Goal: Task Accomplishment & Management: Use online tool/utility

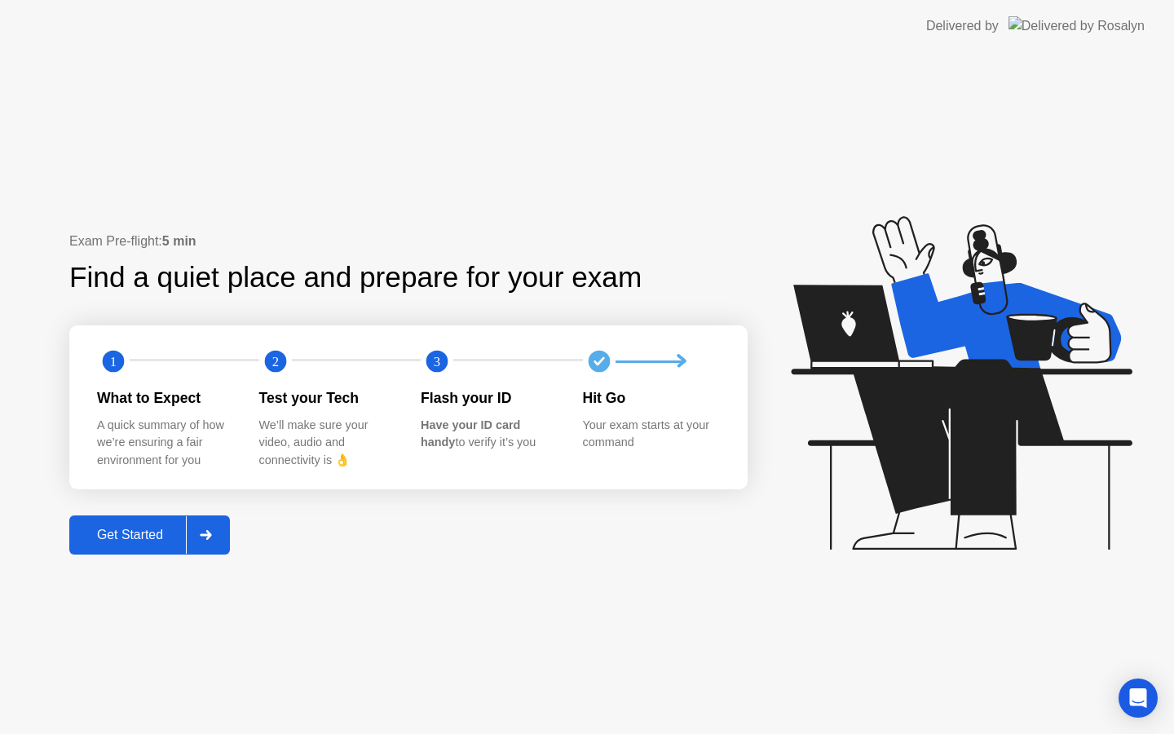
click at [147, 527] on div "Get Started" at bounding box center [130, 534] width 112 height 15
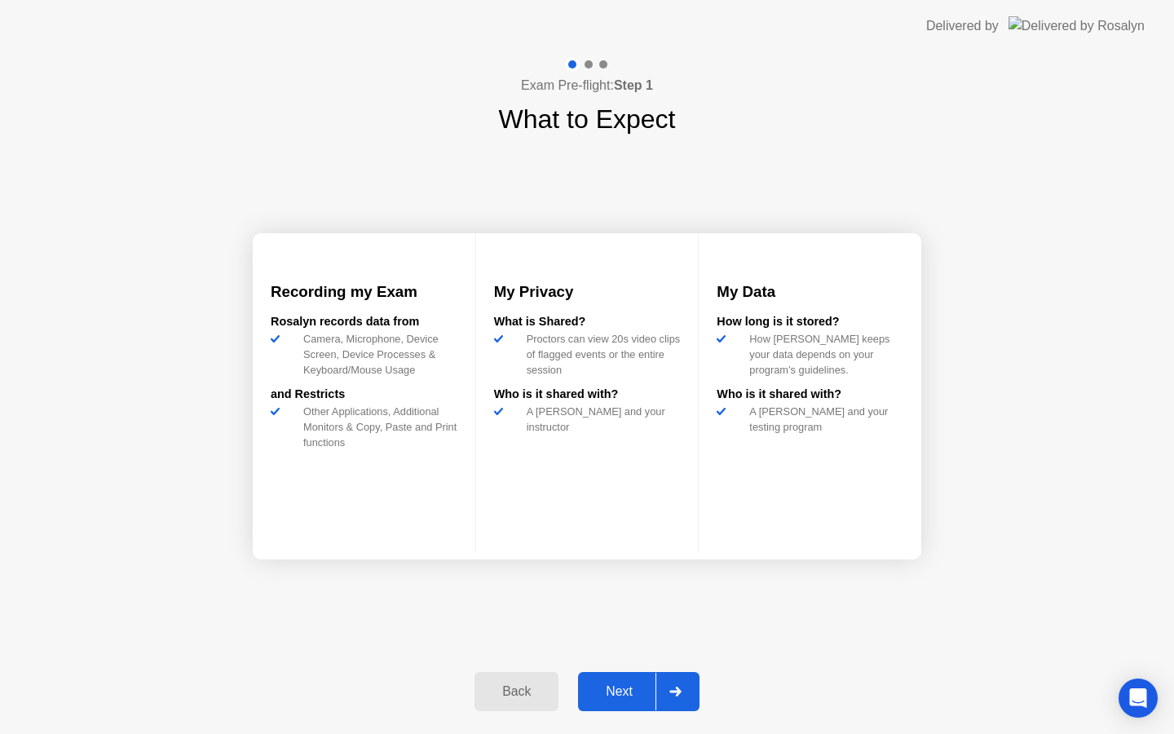
click at [628, 717] on div "Back Next" at bounding box center [587, 691] width 245 height 75
click at [628, 690] on div "Next" at bounding box center [619, 691] width 73 height 15
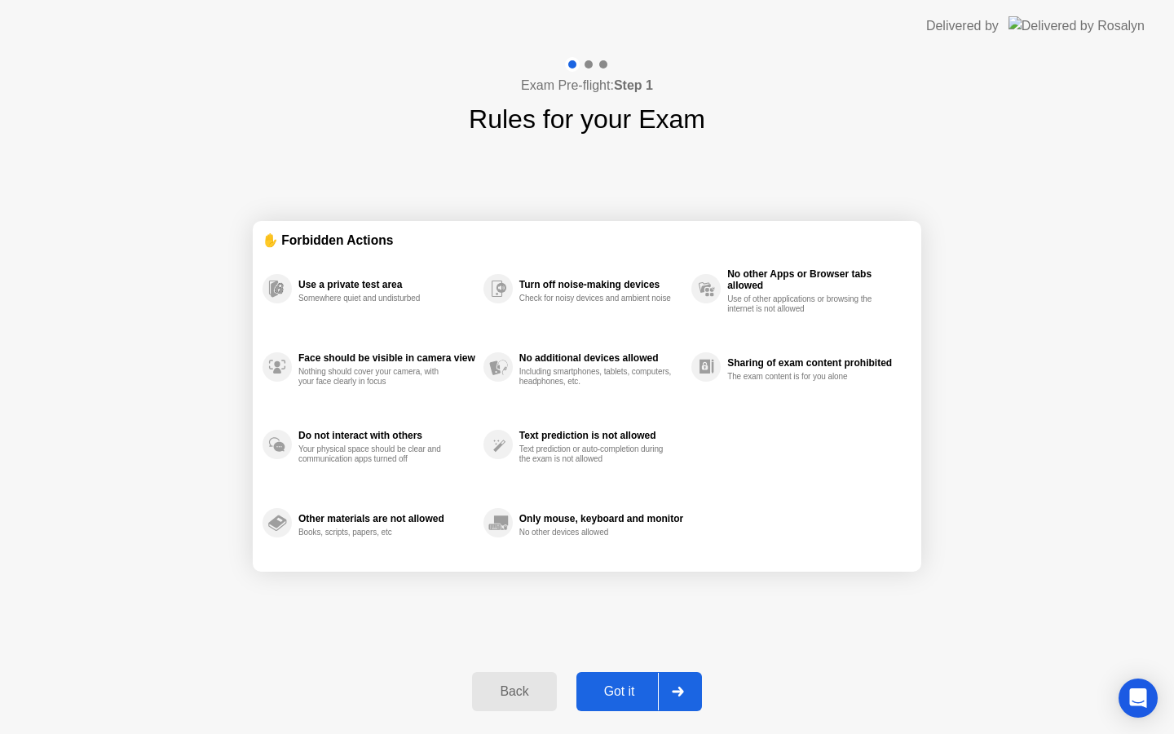
click at [607, 676] on button "Got it" at bounding box center [639, 691] width 126 height 39
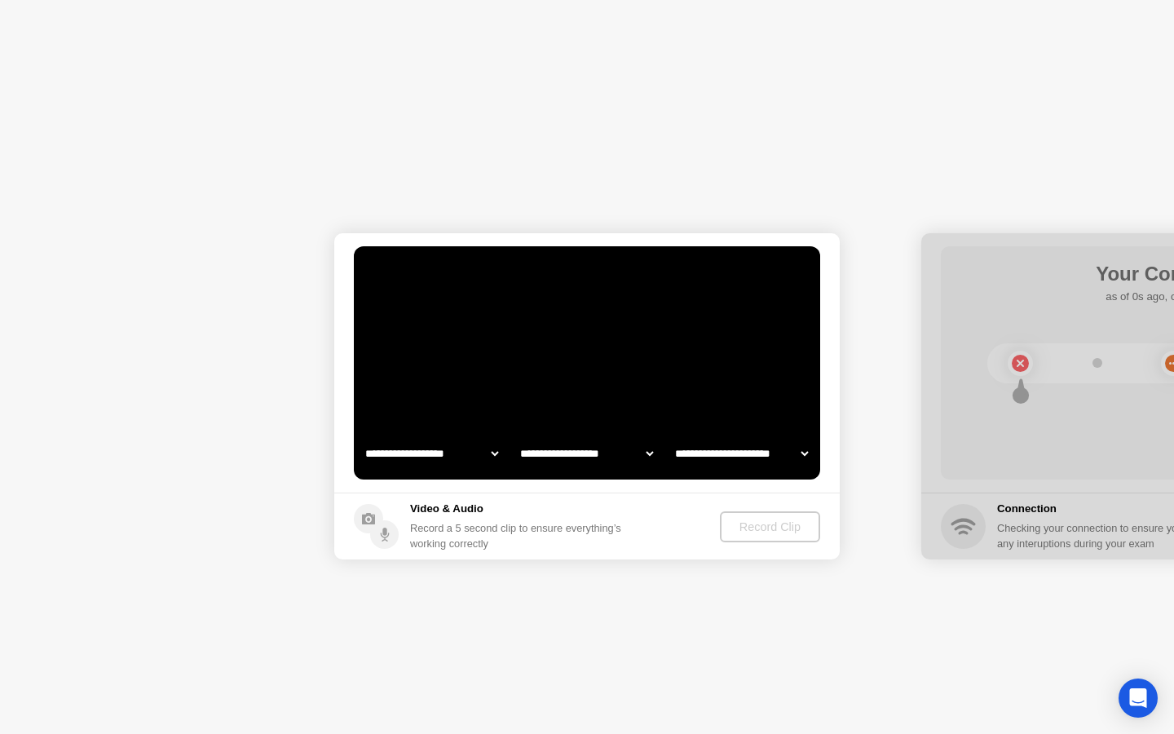
select select "**********"
select select "*******"
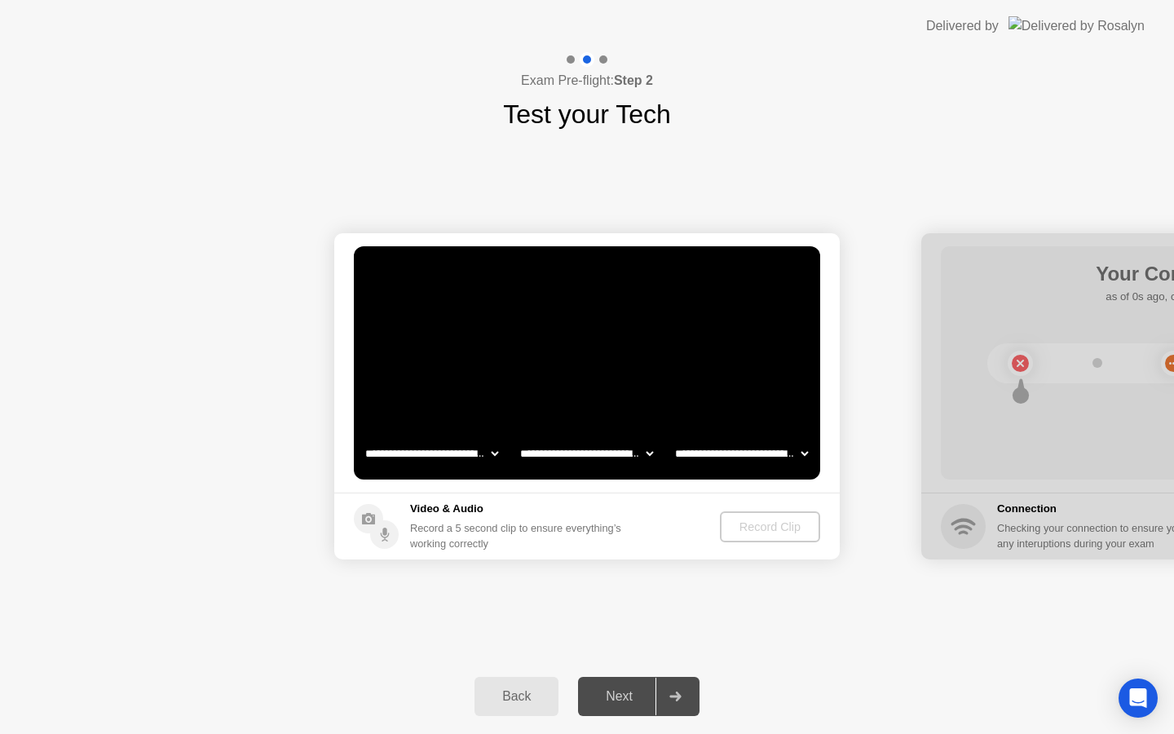
click at [610, 693] on div "Next" at bounding box center [619, 696] width 73 height 15
click at [625, 692] on div "Next" at bounding box center [619, 696] width 73 height 15
click at [683, 700] on div at bounding box center [674, 695] width 39 height 37
click at [790, 530] on div "Record Clip" at bounding box center [770, 526] width 87 height 13
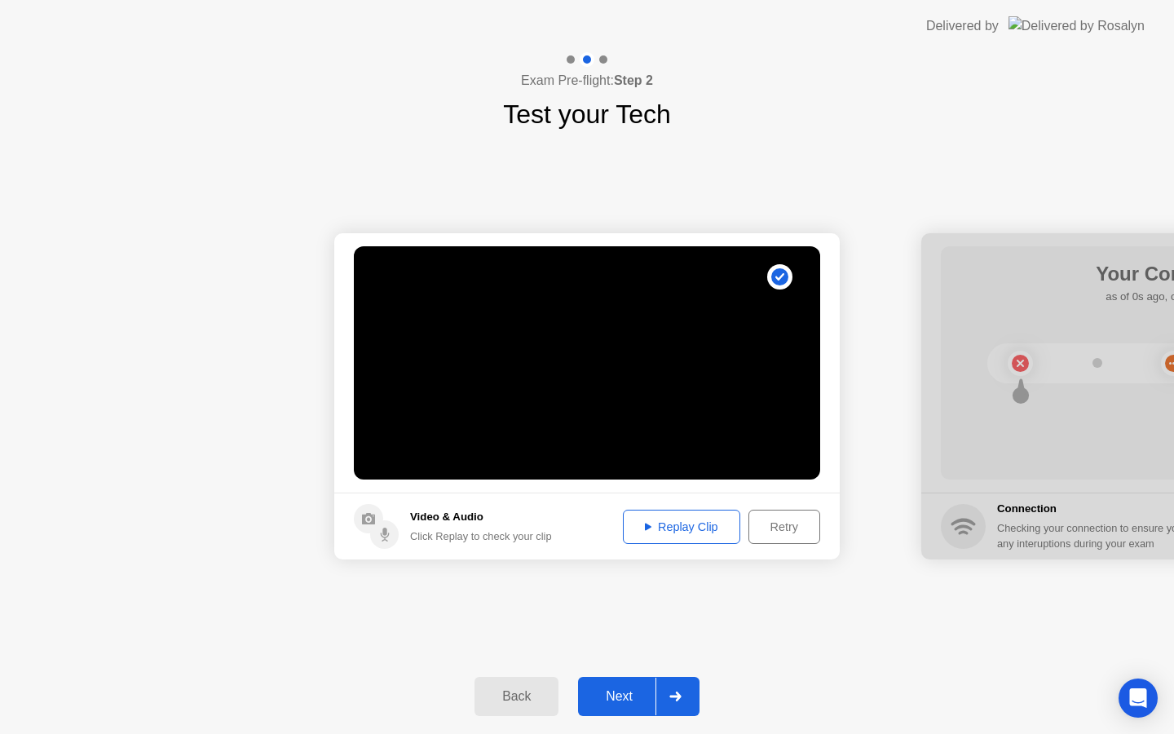
click at [620, 432] on video at bounding box center [587, 362] width 466 height 233
click at [606, 703] on div "Next" at bounding box center [619, 696] width 73 height 15
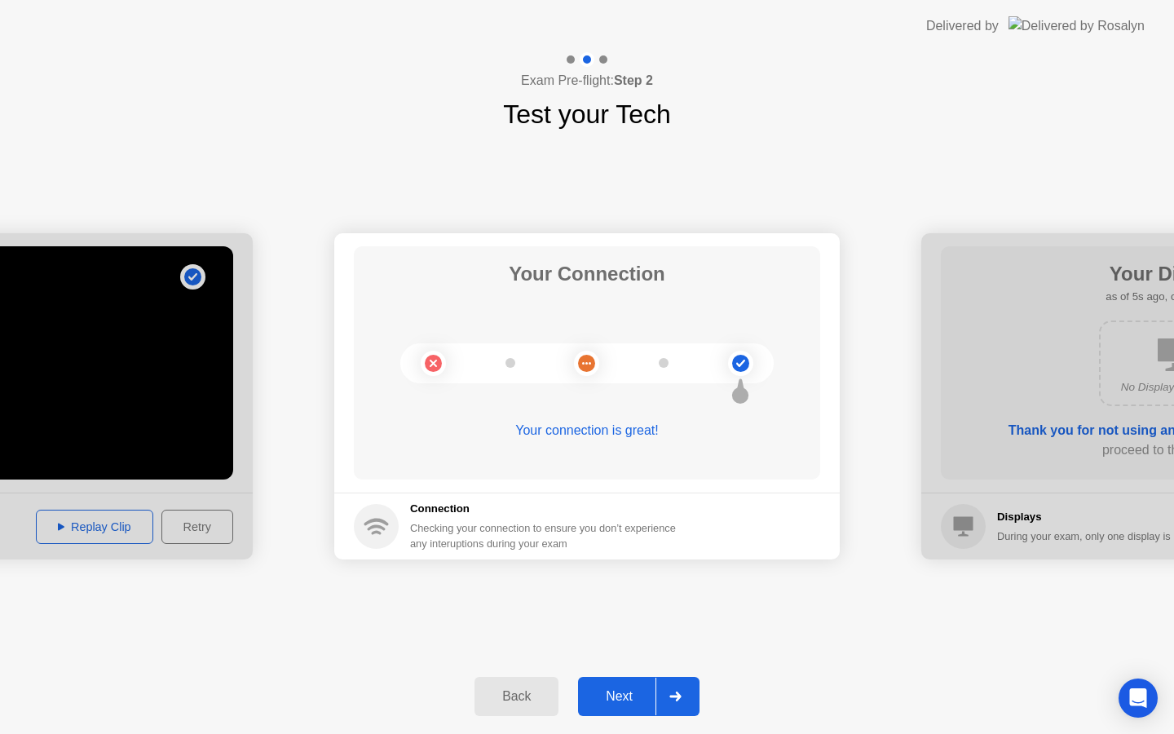
click at [616, 703] on div "Next" at bounding box center [619, 696] width 73 height 15
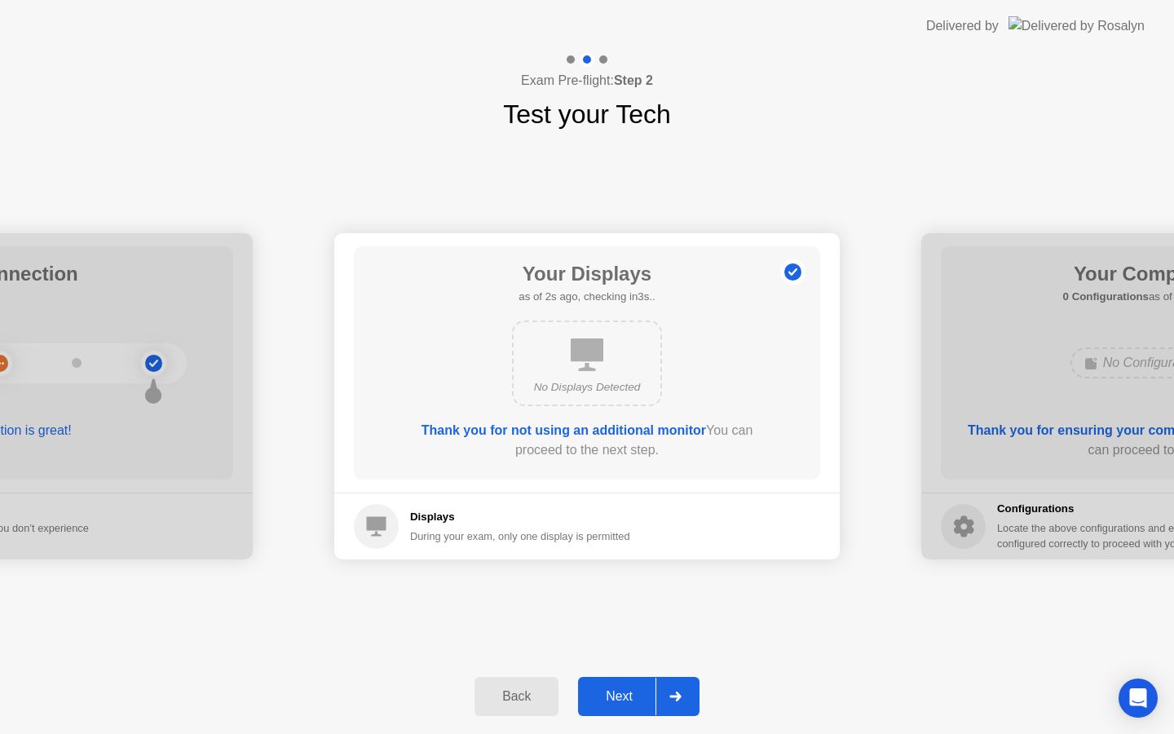
click at [616, 703] on div "Next" at bounding box center [619, 696] width 73 height 15
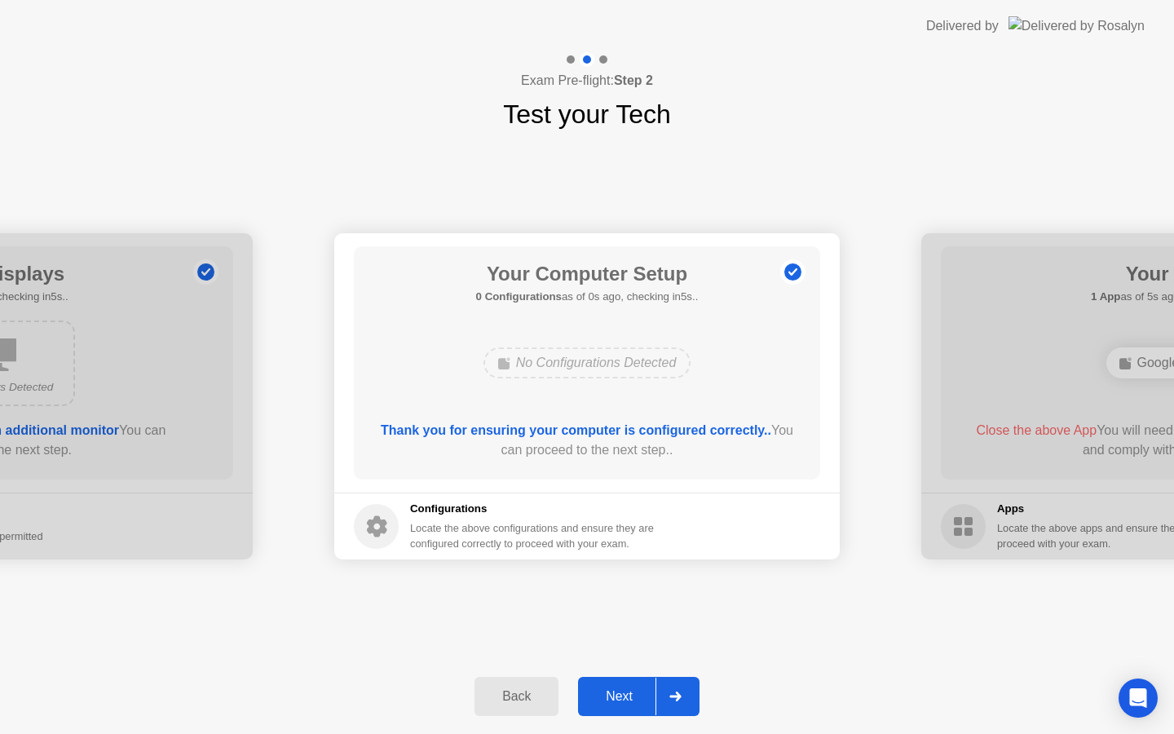
click at [616, 703] on div "Next" at bounding box center [619, 696] width 73 height 15
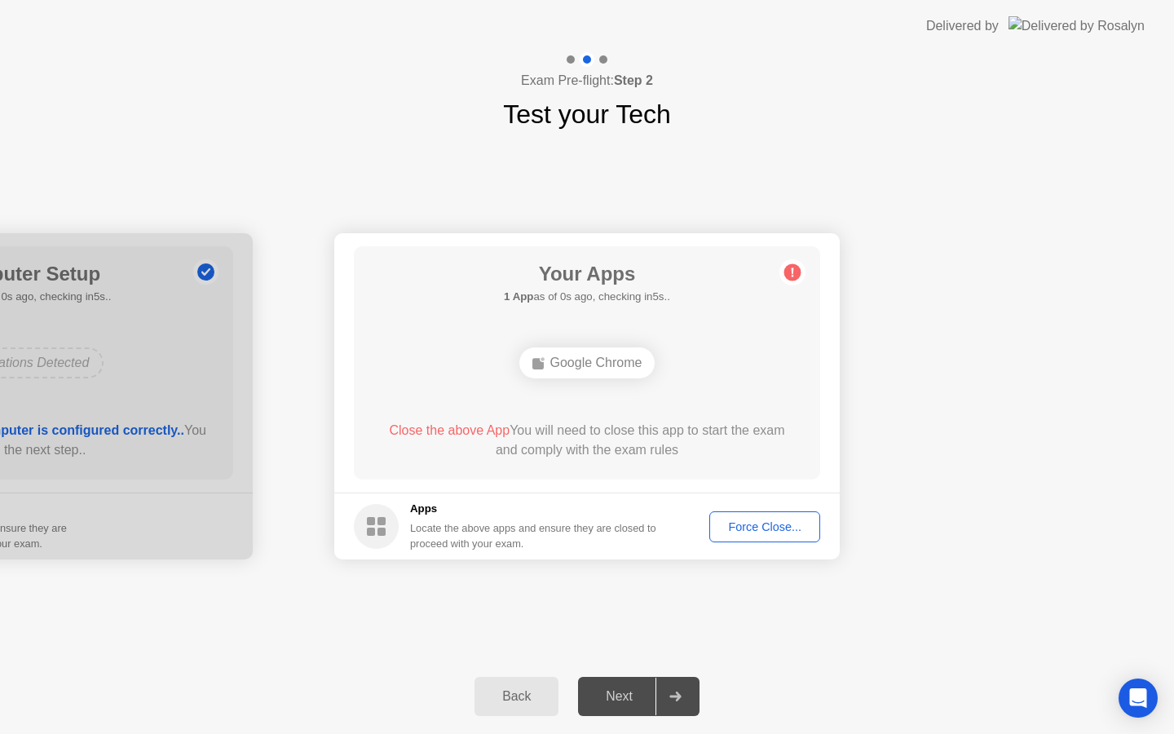
click at [616, 703] on div "Next" at bounding box center [619, 696] width 73 height 15
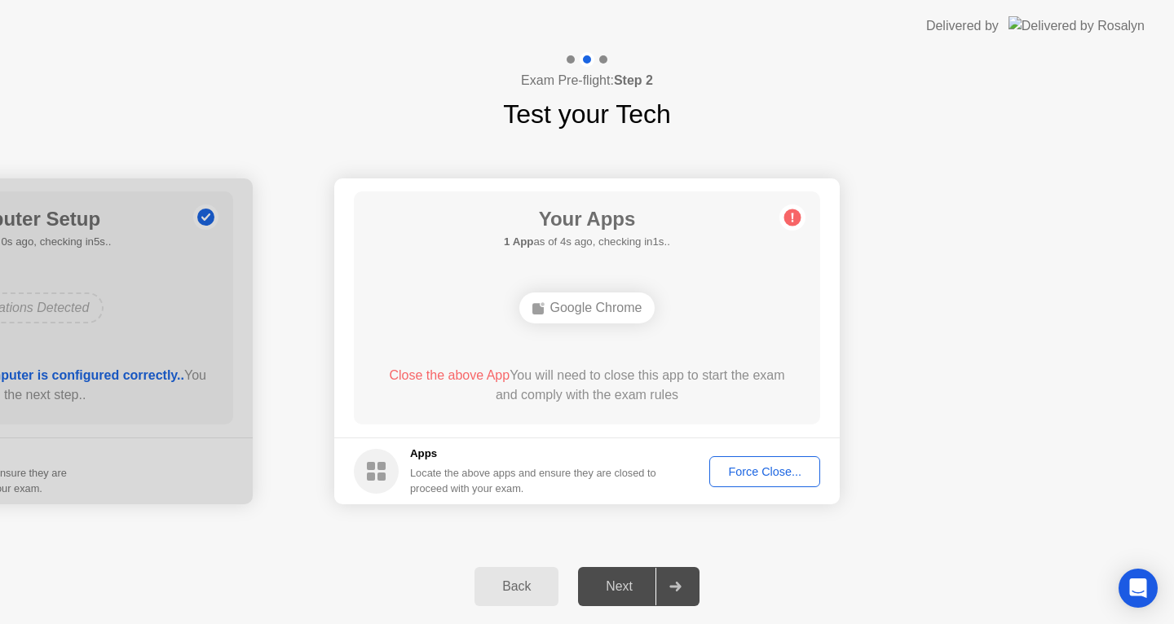
click at [769, 471] on div "Force Close..." at bounding box center [764, 471] width 99 height 13
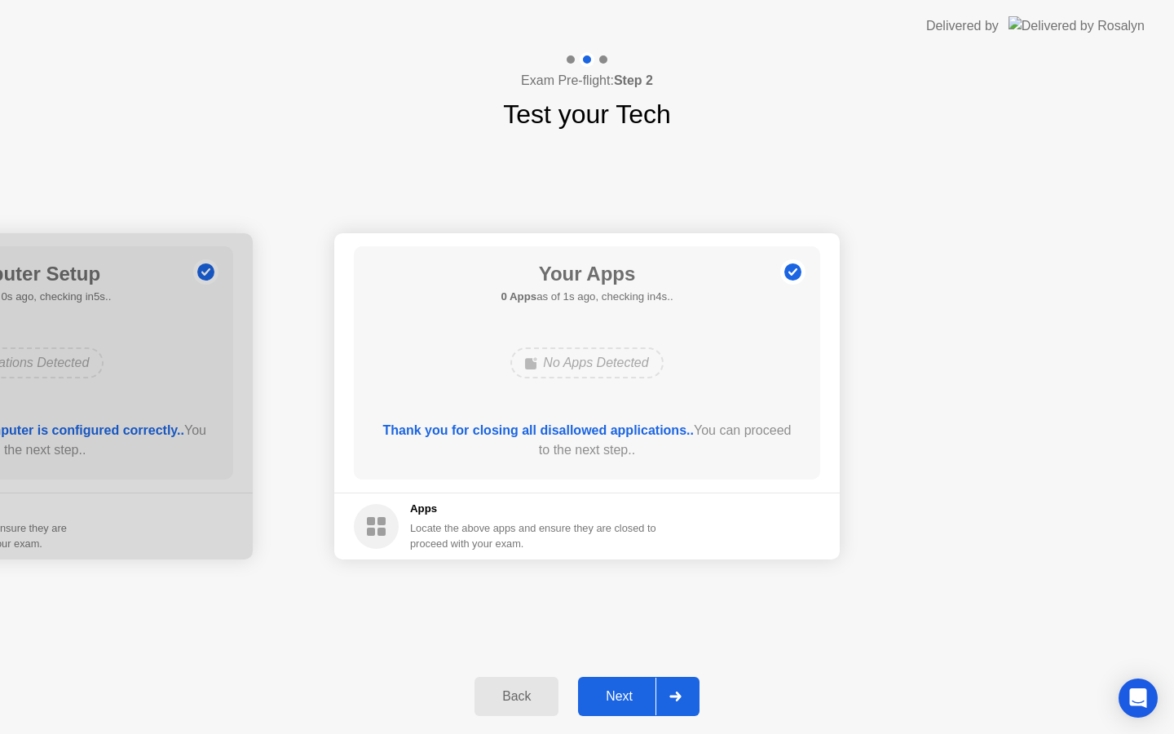
click at [627, 696] on div "Next" at bounding box center [619, 696] width 73 height 15
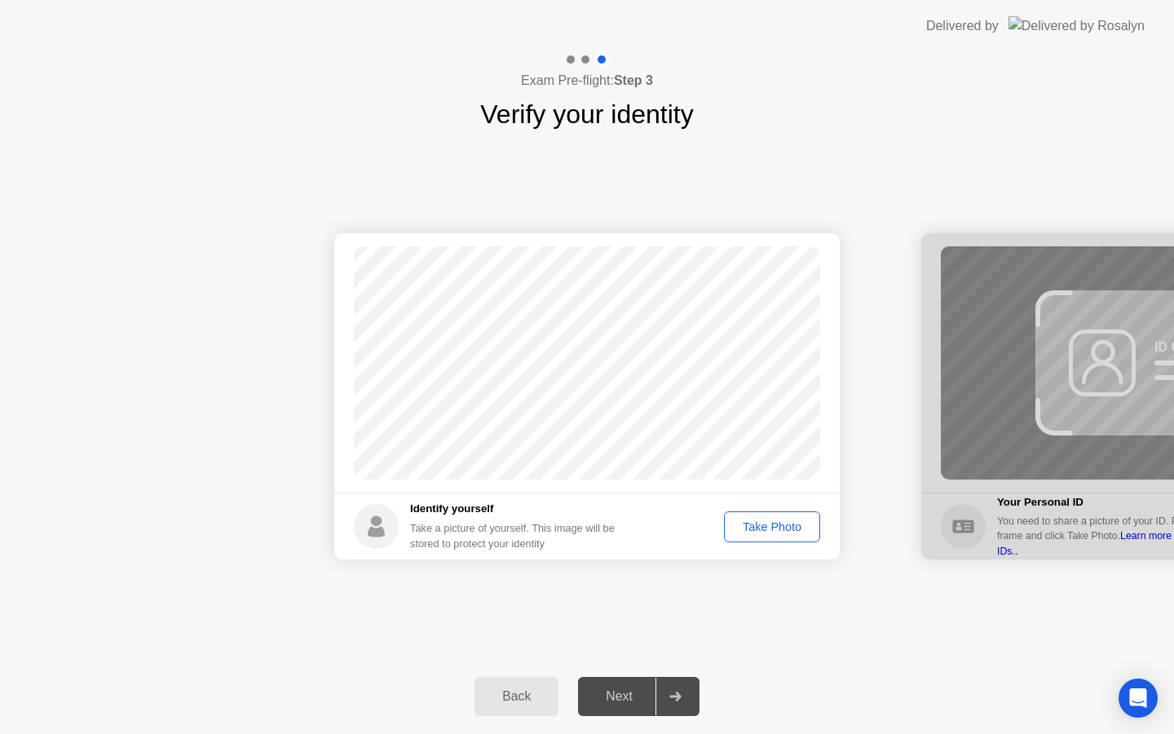
click at [739, 521] on div "Take Photo" at bounding box center [772, 526] width 85 height 13
click at [624, 699] on div "Next" at bounding box center [619, 696] width 73 height 15
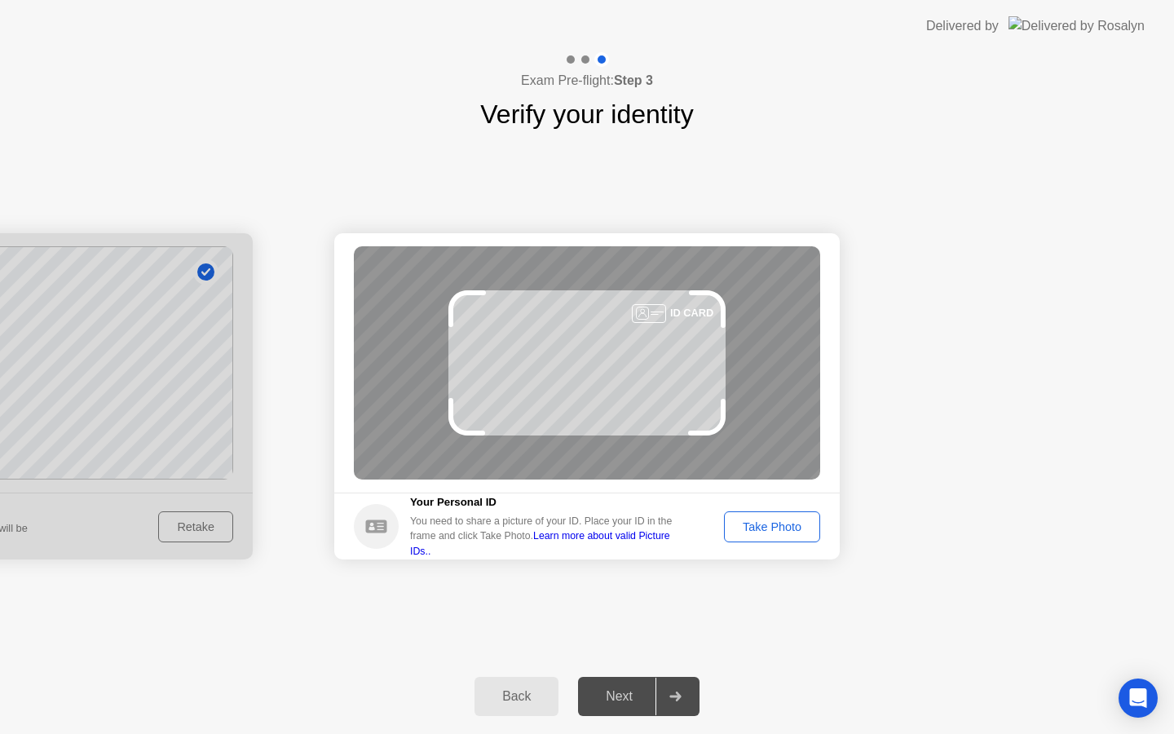
click at [792, 533] on div "Take Photo" at bounding box center [772, 526] width 85 height 13
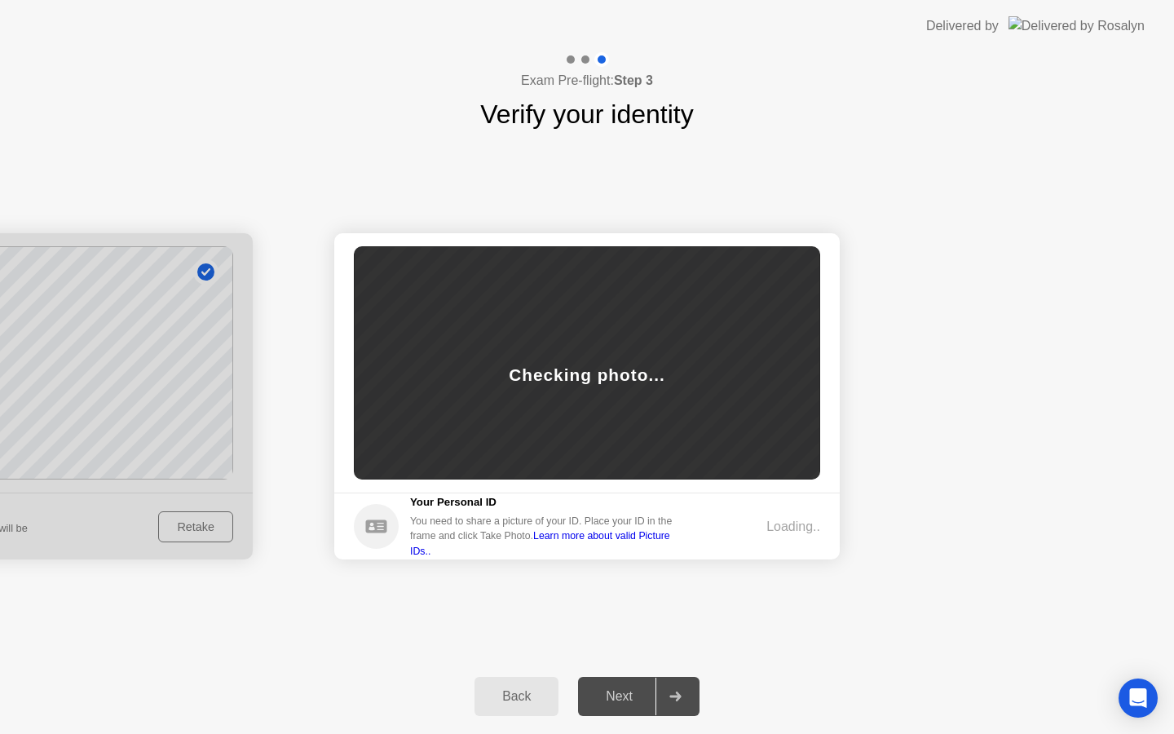
click at [792, 534] on div "Loading.." at bounding box center [793, 527] width 54 height 20
click at [618, 706] on button "Next" at bounding box center [638, 696] width 121 height 39
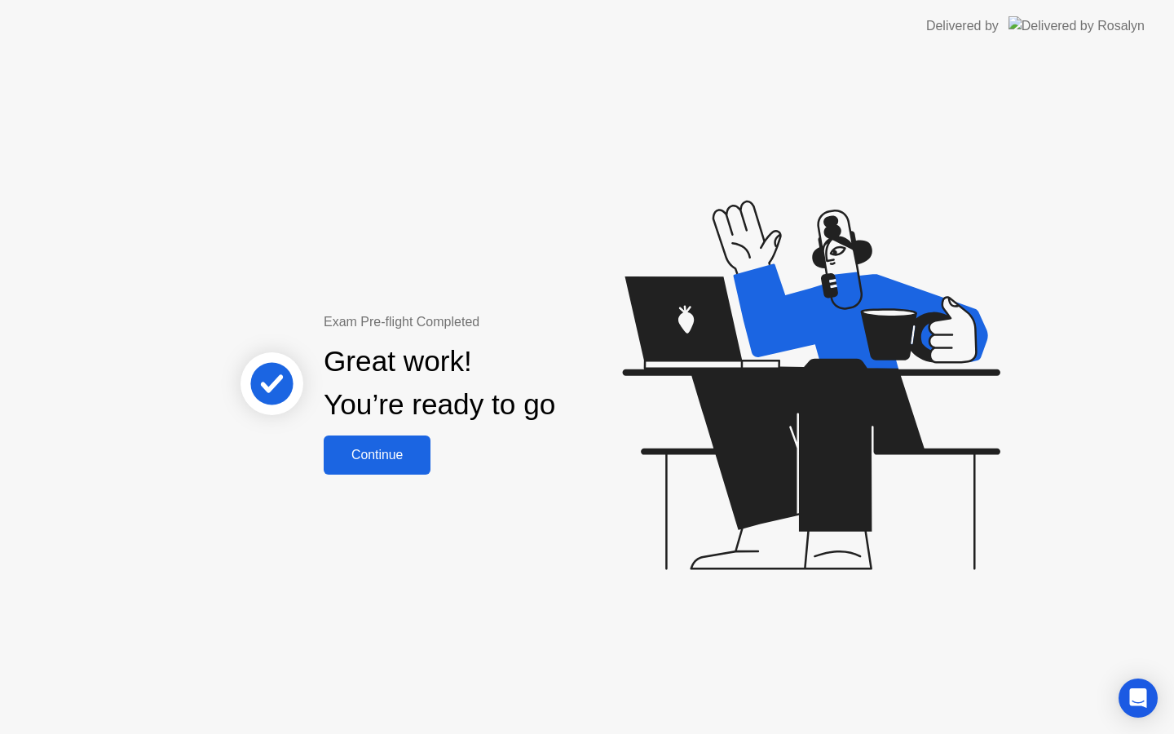
click at [403, 449] on div "Continue" at bounding box center [376, 455] width 97 height 15
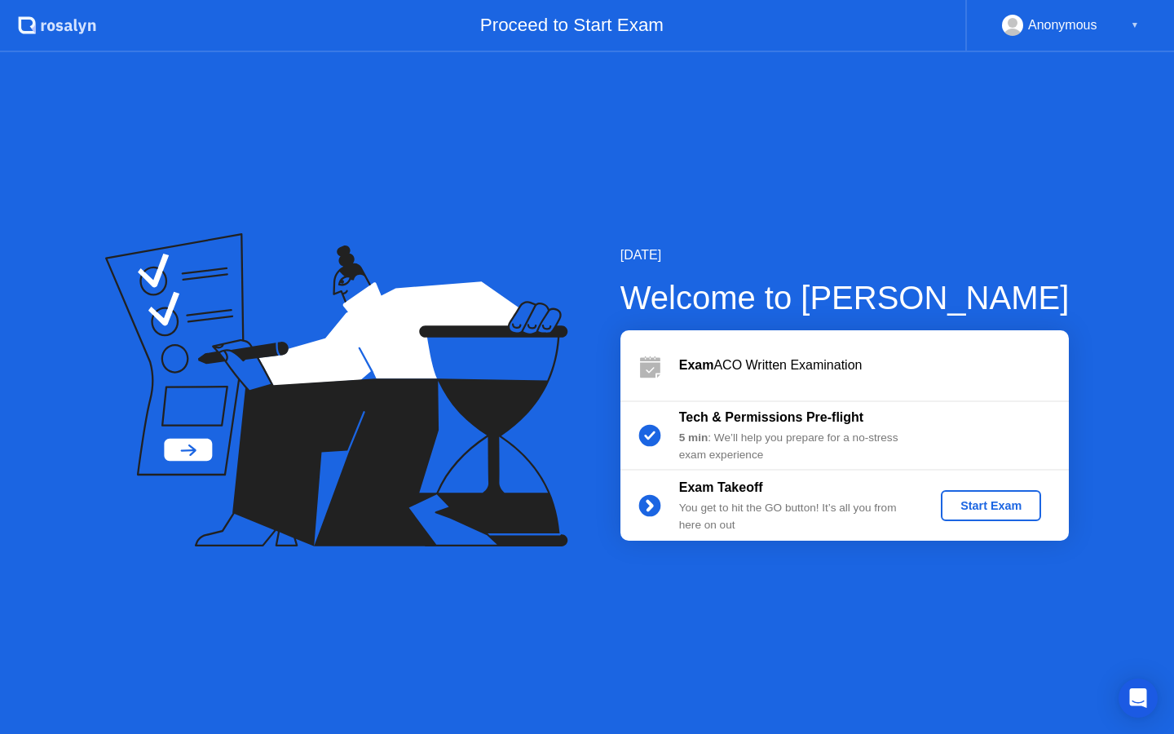
click at [999, 510] on div "Start Exam" at bounding box center [990, 505] width 87 height 13
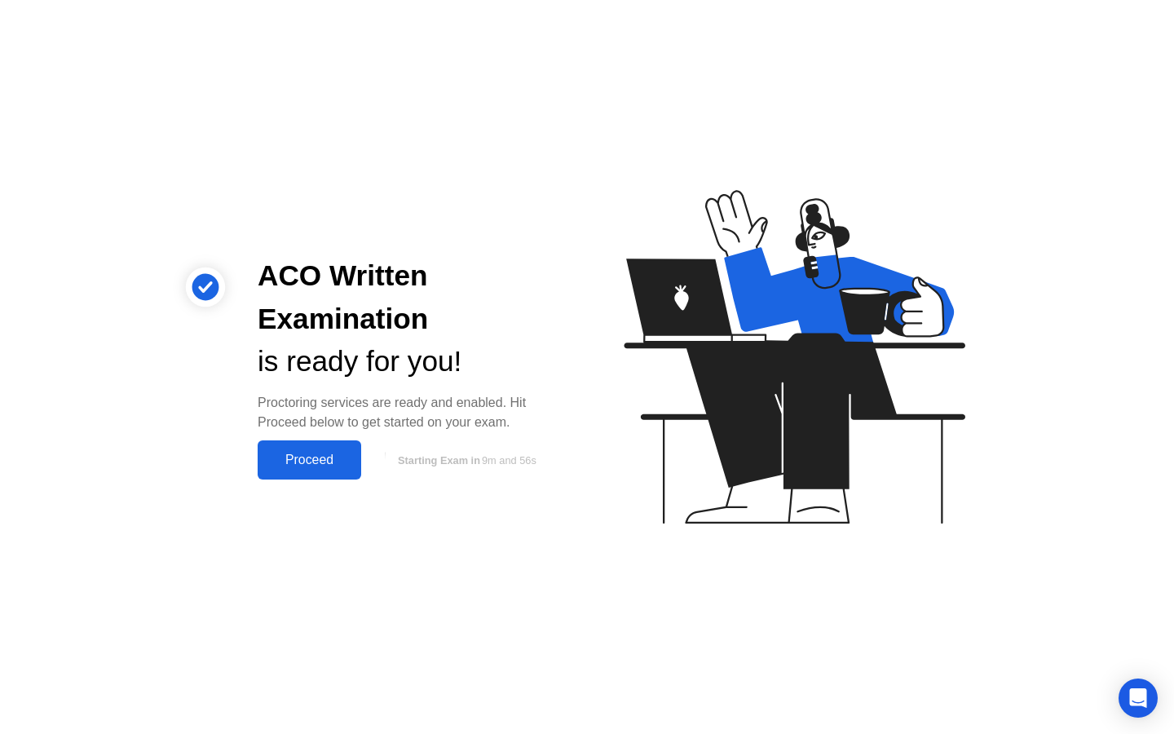
click at [331, 470] on button "Proceed" at bounding box center [310, 459] width 104 height 39
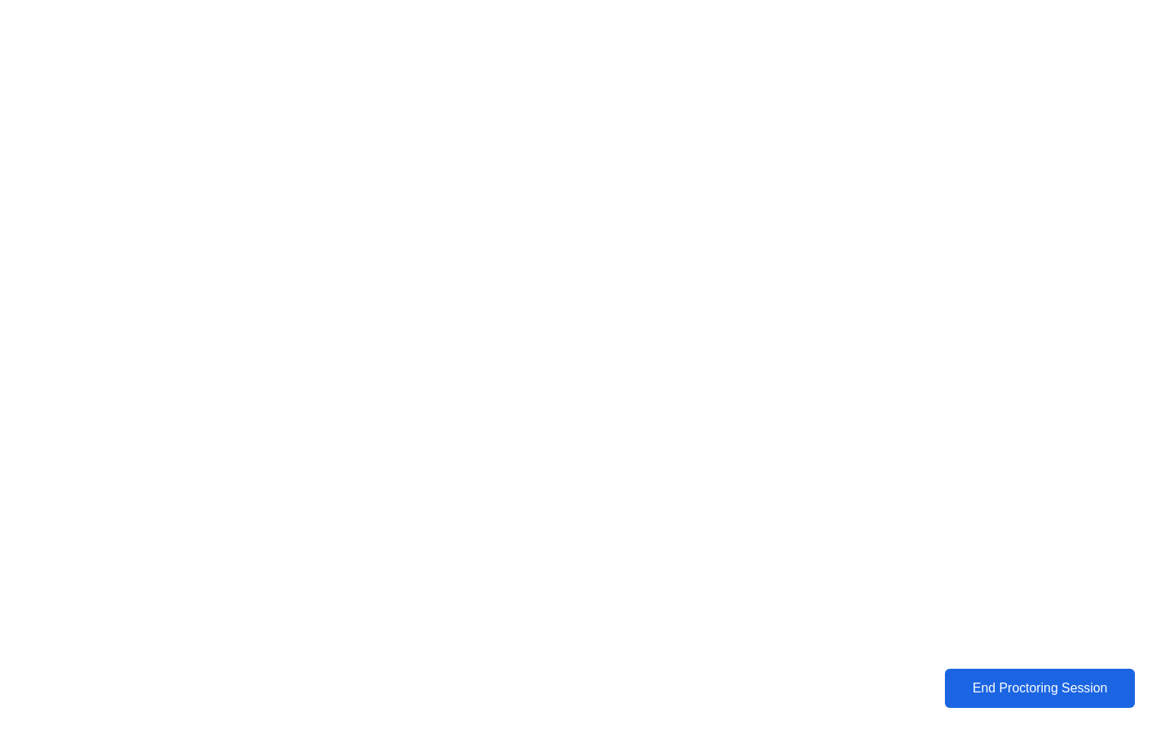
click at [1012, 681] on div "End Proctoring Session" at bounding box center [1040, 688] width 198 height 16
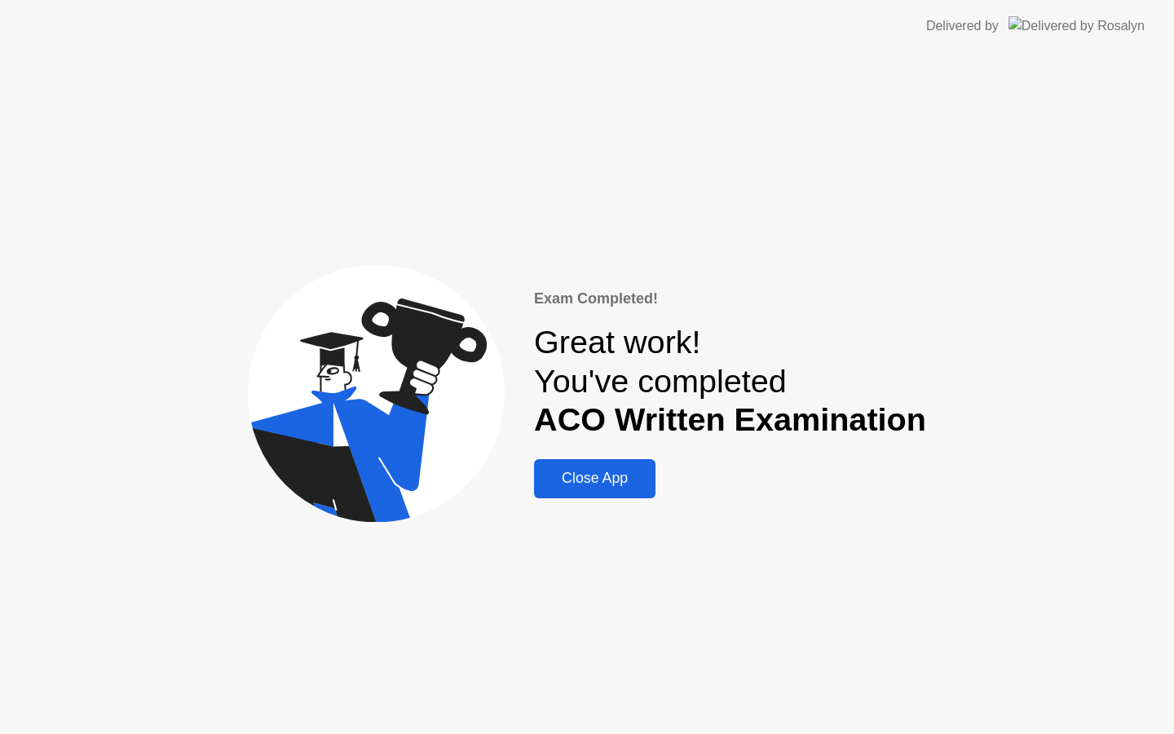
click at [623, 481] on div "Close App" at bounding box center [595, 478] width 112 height 17
